Goal: Task Accomplishment & Management: Use online tool/utility

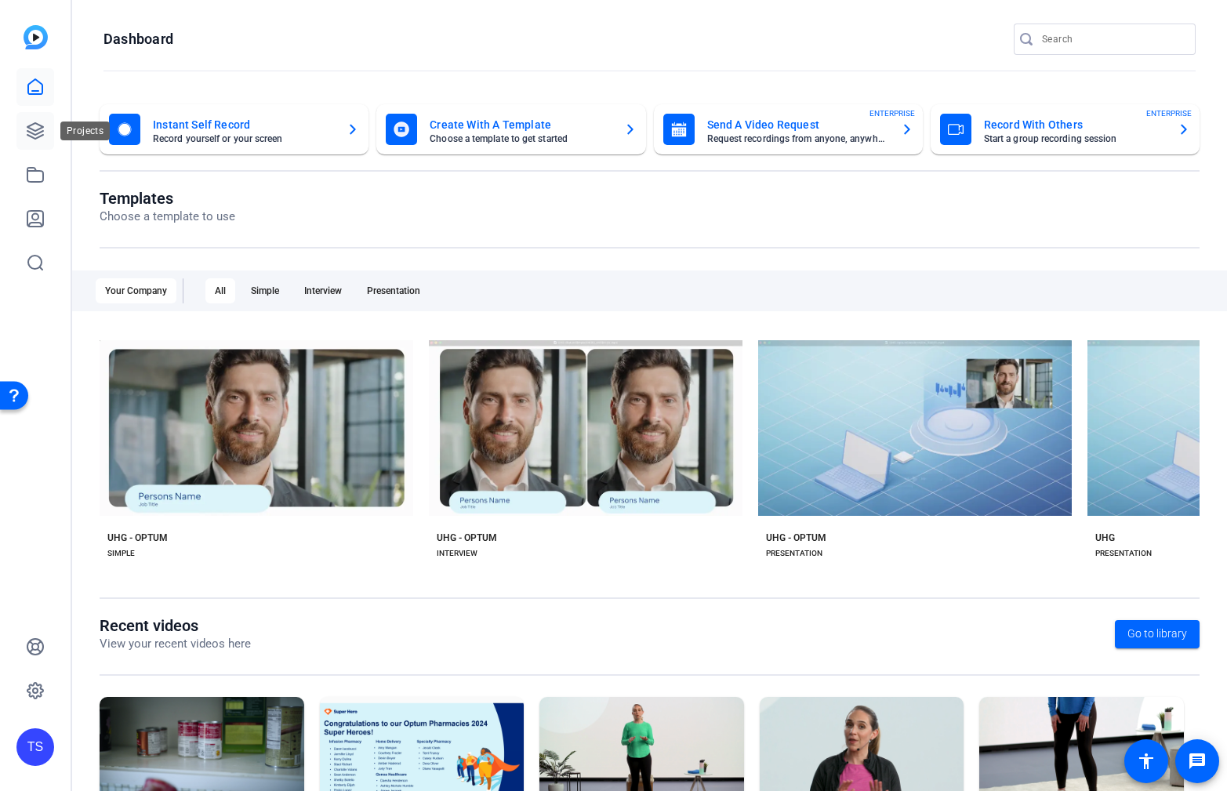
click at [45, 129] on link at bounding box center [35, 131] width 38 height 38
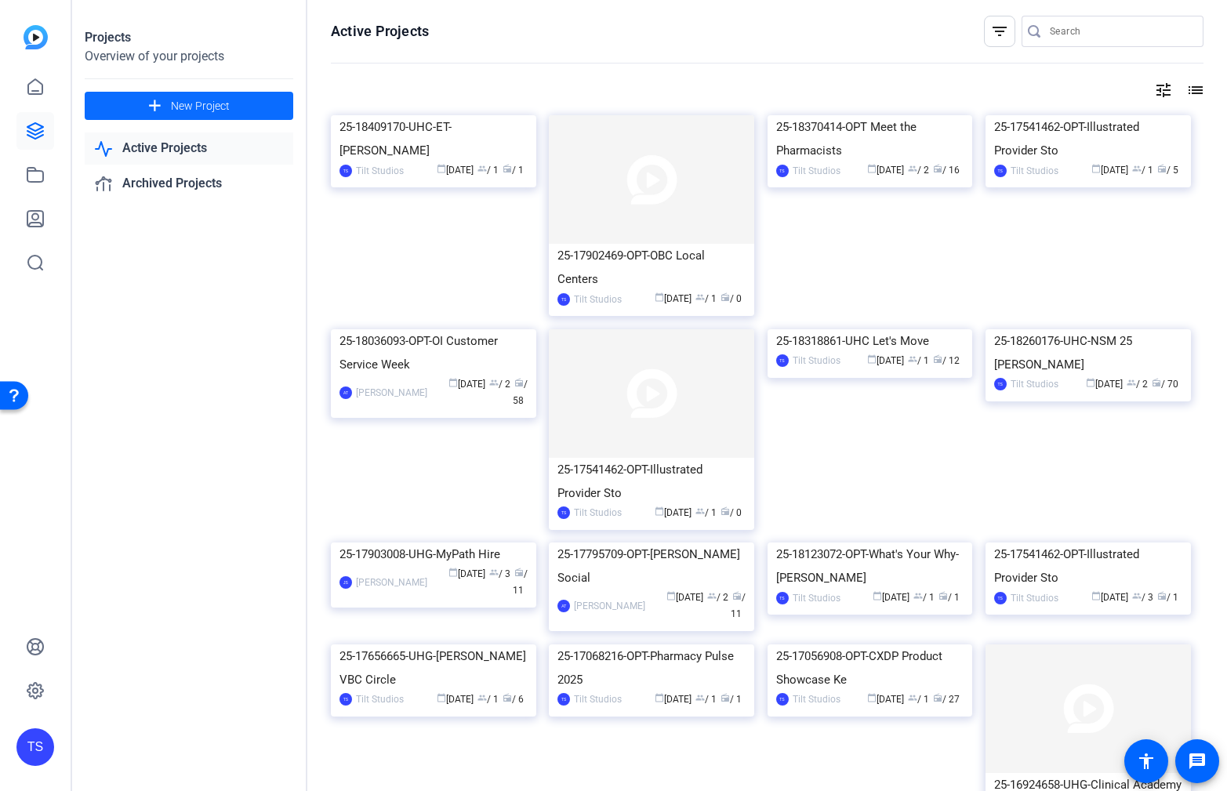
click at [217, 106] on span "New Project" at bounding box center [200, 106] width 59 height 16
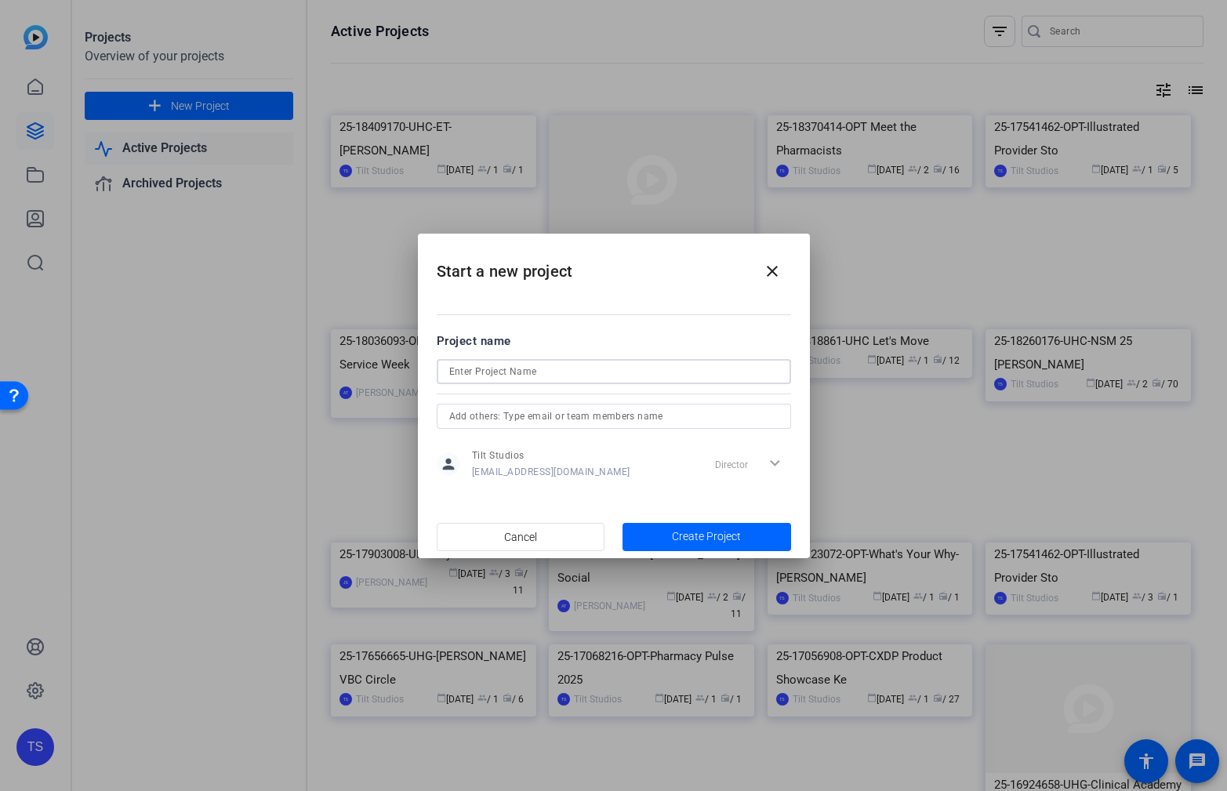
click at [489, 366] on input at bounding box center [613, 371] width 329 height 19
paste input "25-16164250-OPT-[PERSON_NAME] Monthly Newsletter"
type input "25-16164250-OPT-[PERSON_NAME] Monthly Newsletter"
click at [701, 540] on span "Create Project" at bounding box center [706, 537] width 69 height 16
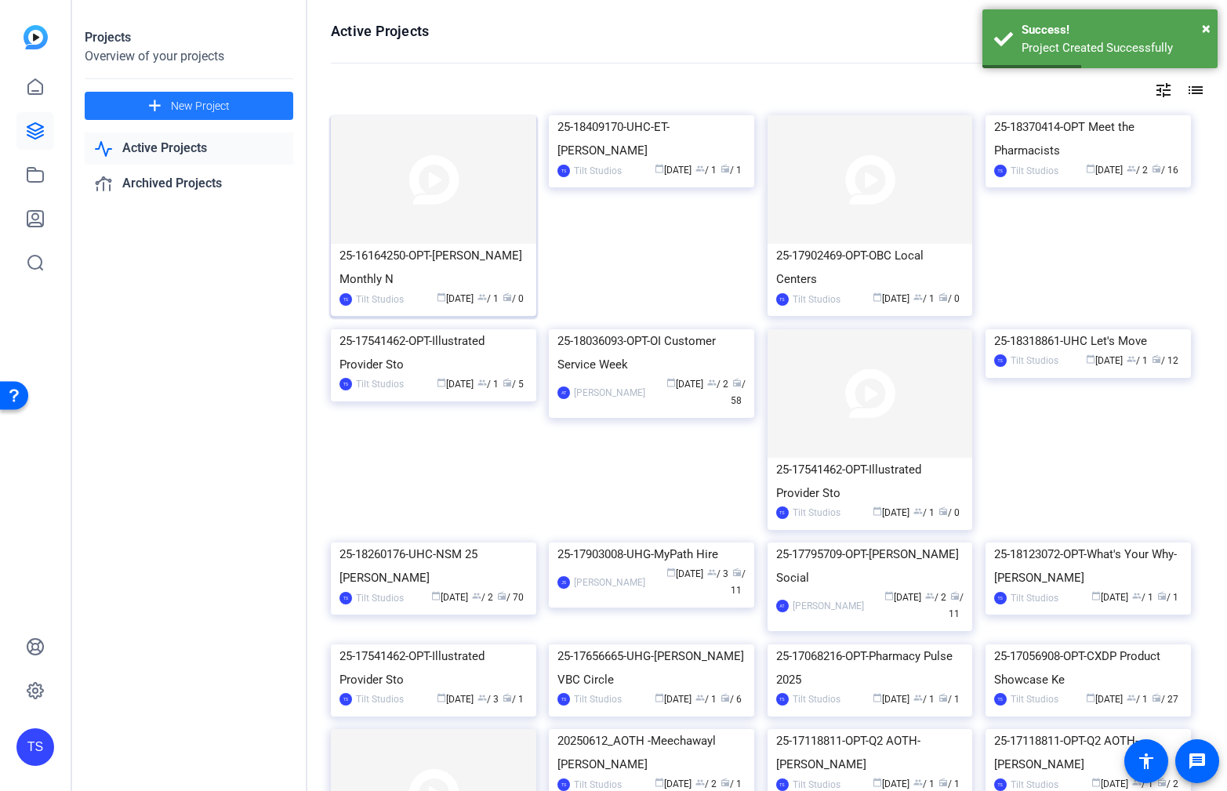
click at [449, 268] on div "25-16164250-OPT-[PERSON_NAME] Monthly N" at bounding box center [434, 267] width 188 height 47
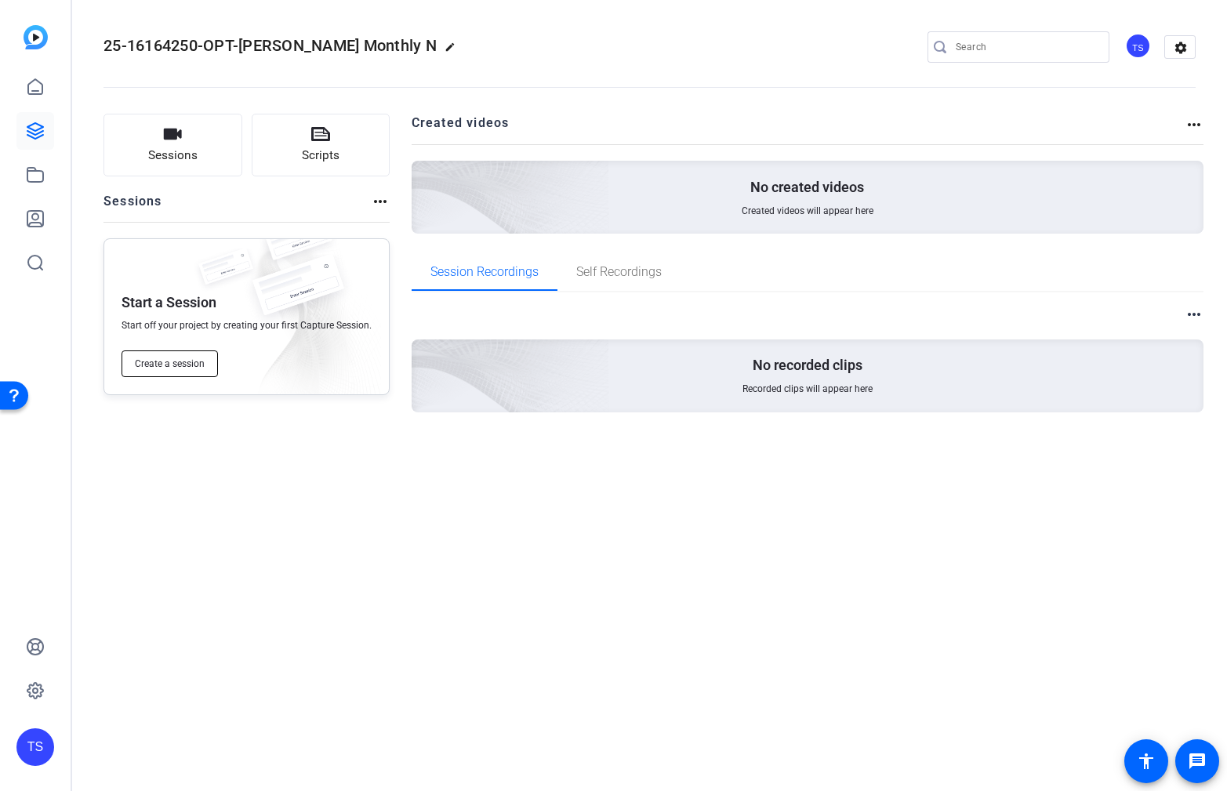
click at [194, 364] on span "Create a session" at bounding box center [170, 364] width 70 height 13
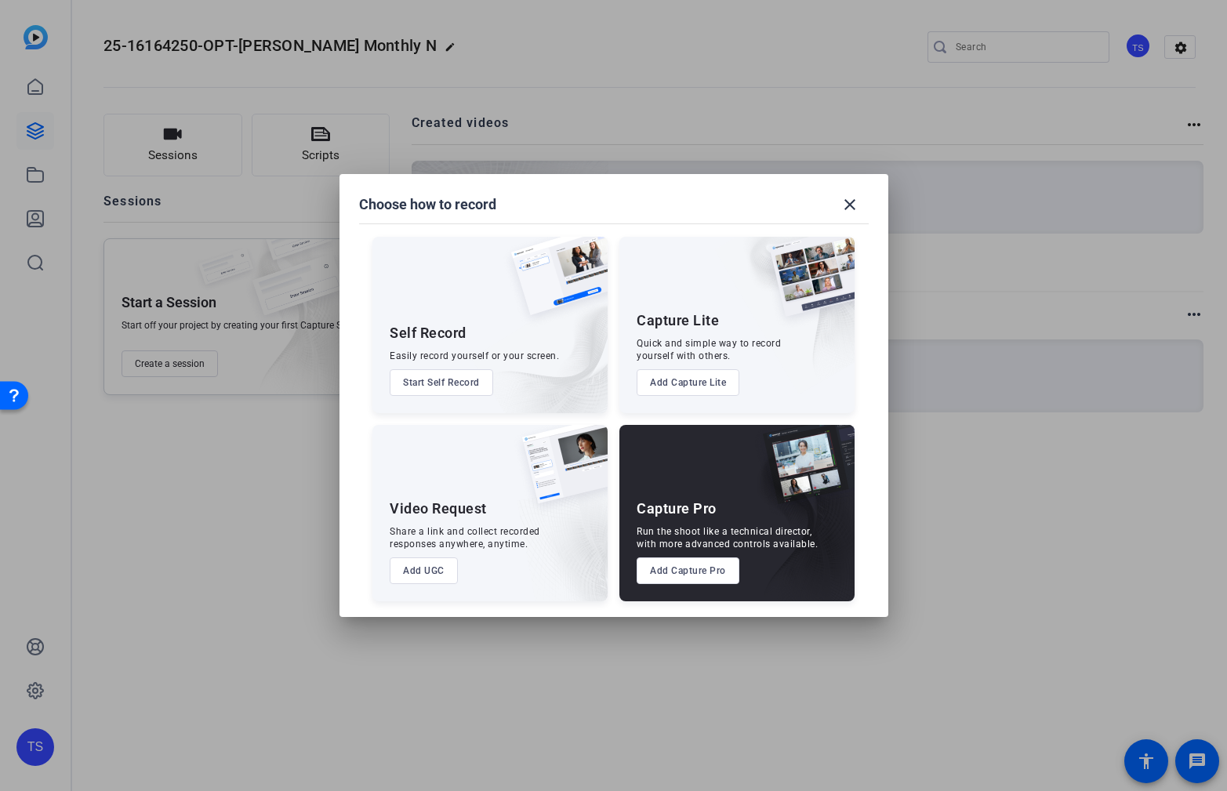
click at [427, 576] on button "Add UGC" at bounding box center [424, 571] width 68 height 27
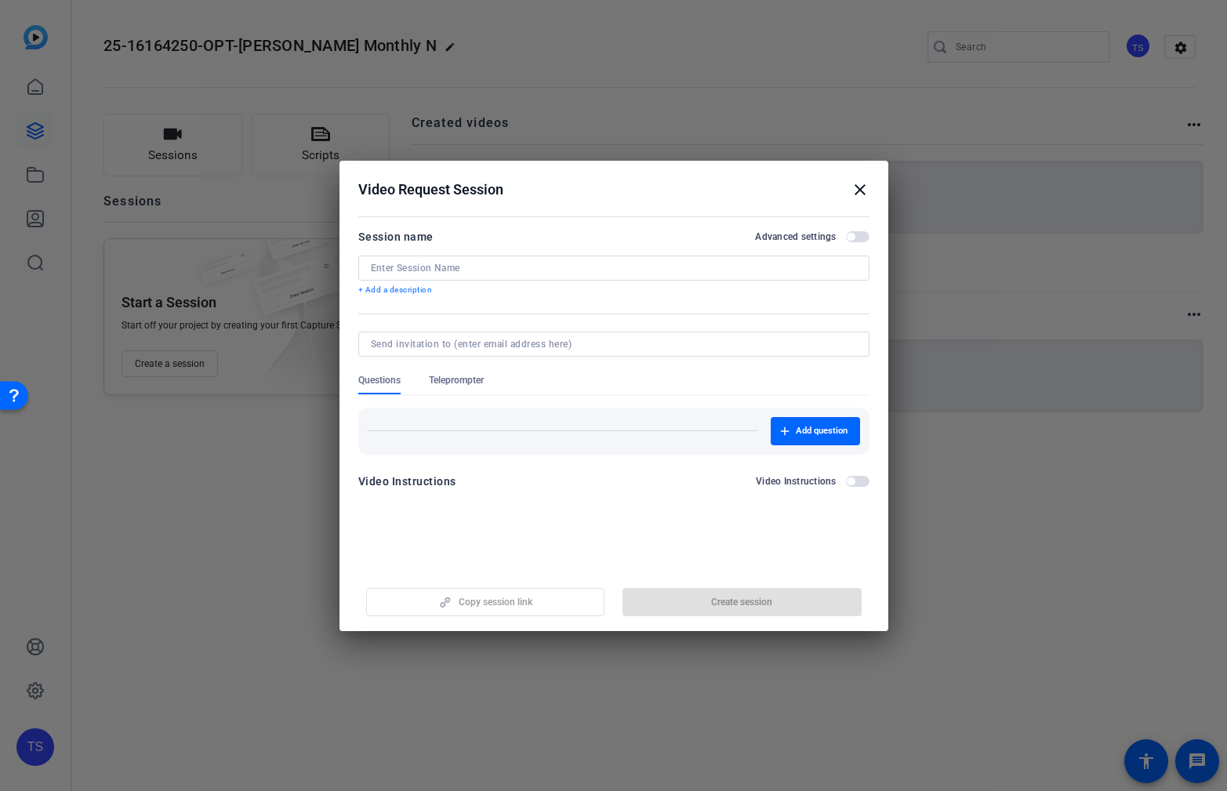
click at [488, 278] on div at bounding box center [614, 268] width 486 height 25
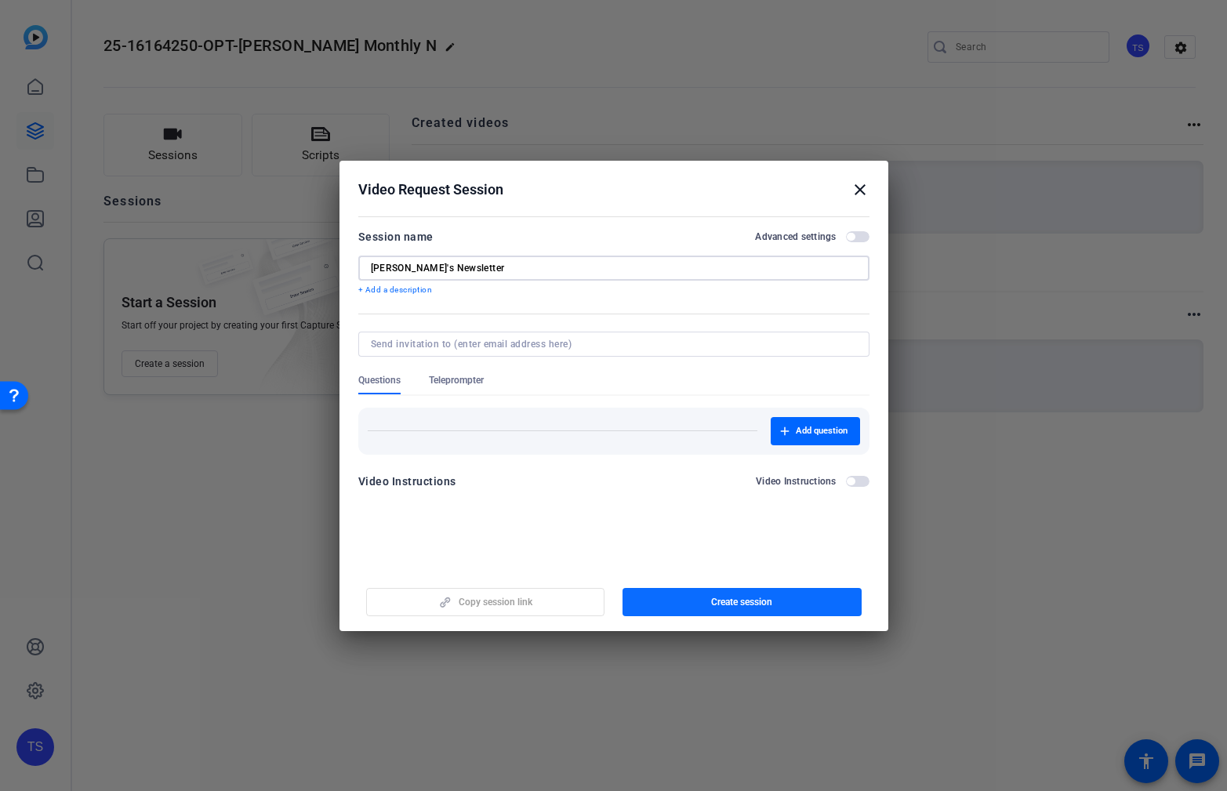
type input "[PERSON_NAME]'s Newsletter"
click at [669, 599] on span "button" at bounding box center [742, 602] width 239 height 38
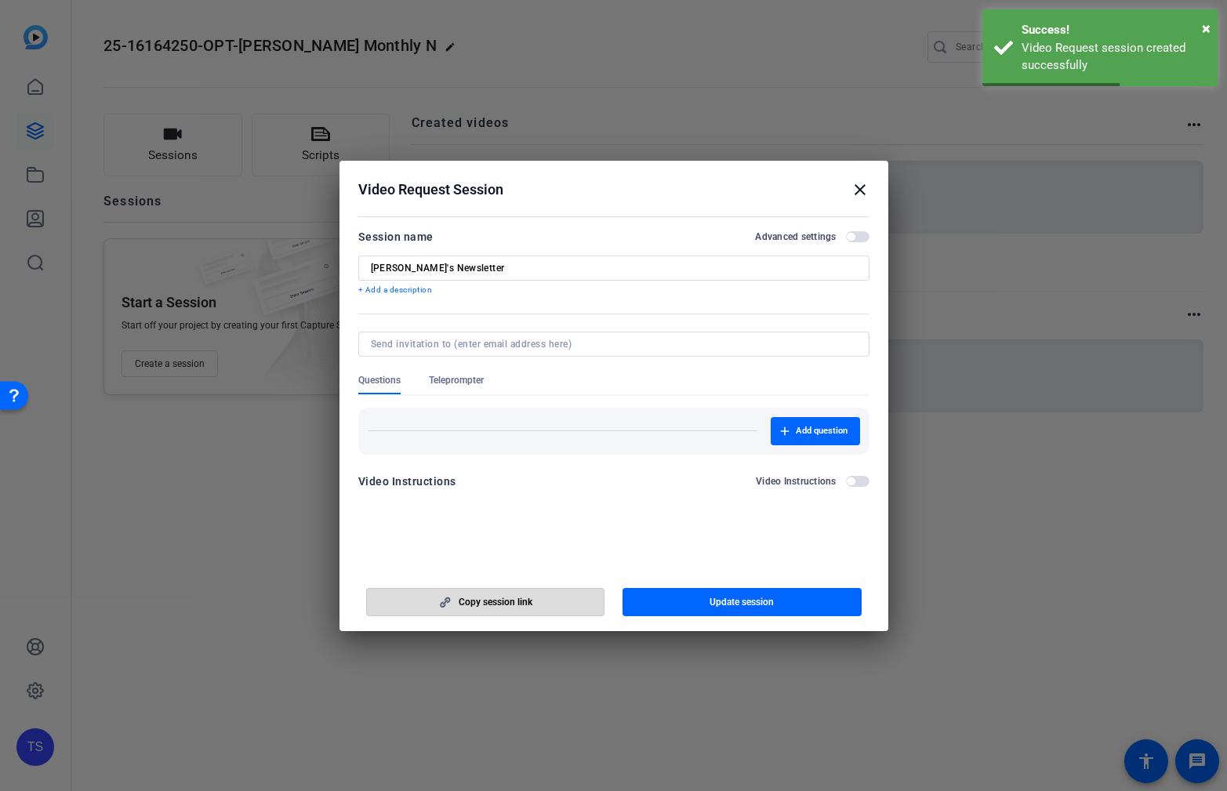
click at [577, 602] on span "button" at bounding box center [486, 602] width 238 height 38
